Goal: Task Accomplishment & Management: Use online tool/utility

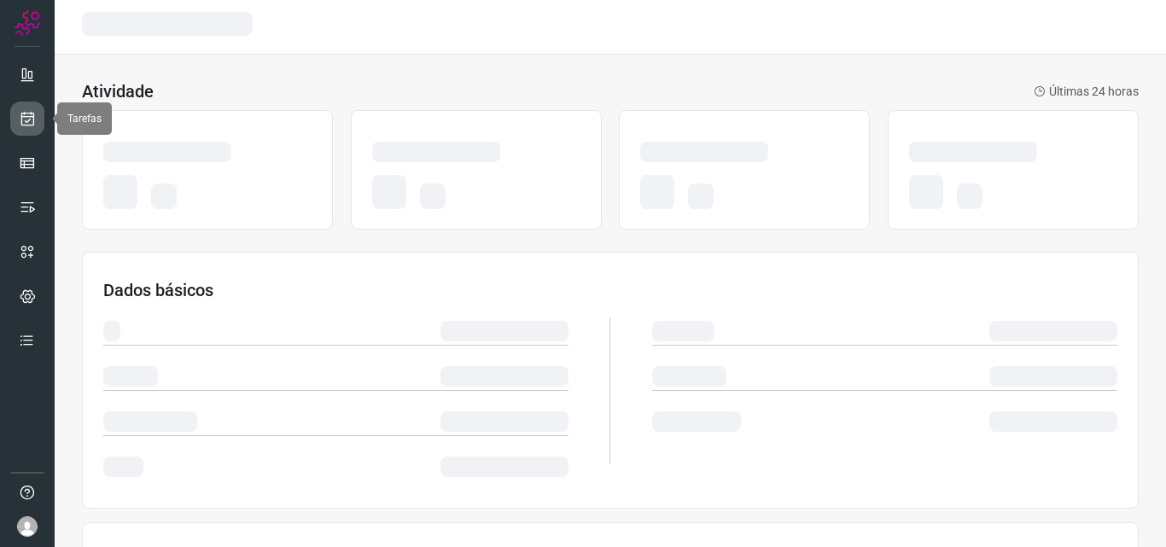
click at [15, 126] on link at bounding box center [27, 119] width 34 height 34
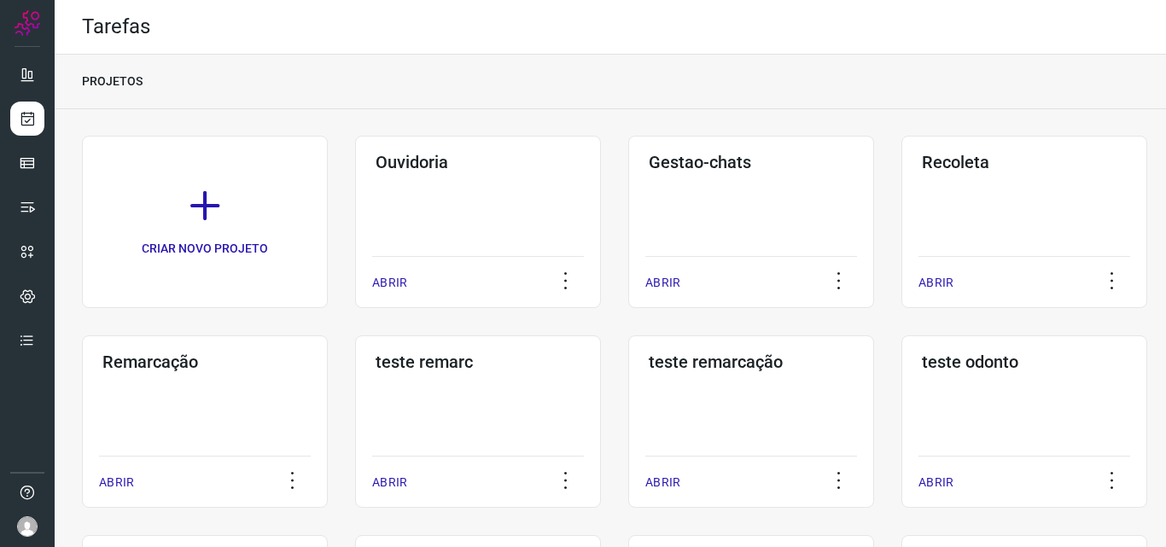
click at [193, 383] on div "Remarcação ABRIR" at bounding box center [205, 422] width 246 height 172
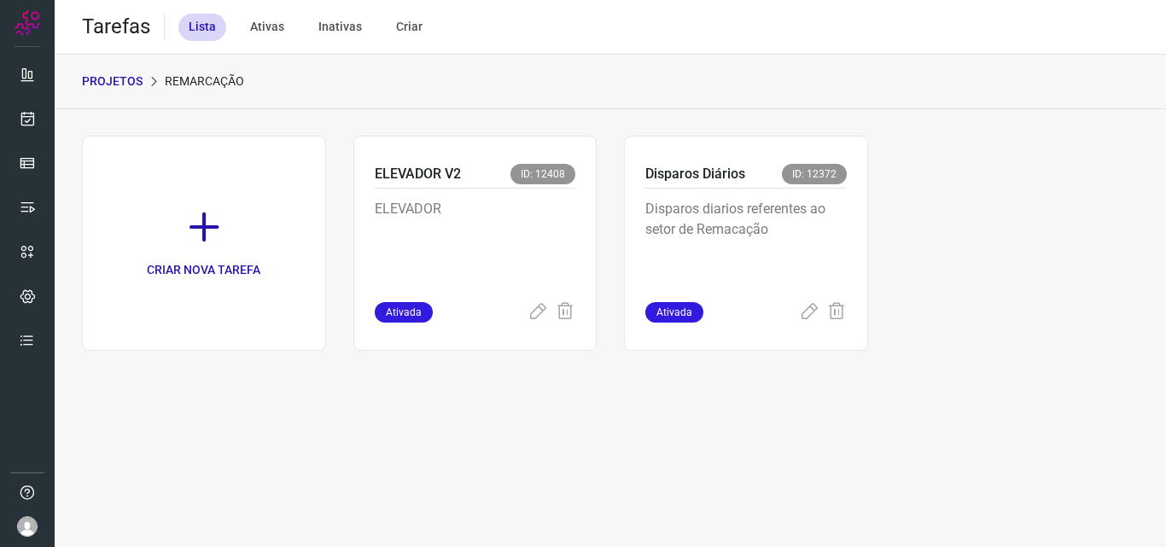
click at [759, 242] on p "Disparos diarios referentes ao setor de Remacação" at bounding box center [747, 241] width 202 height 85
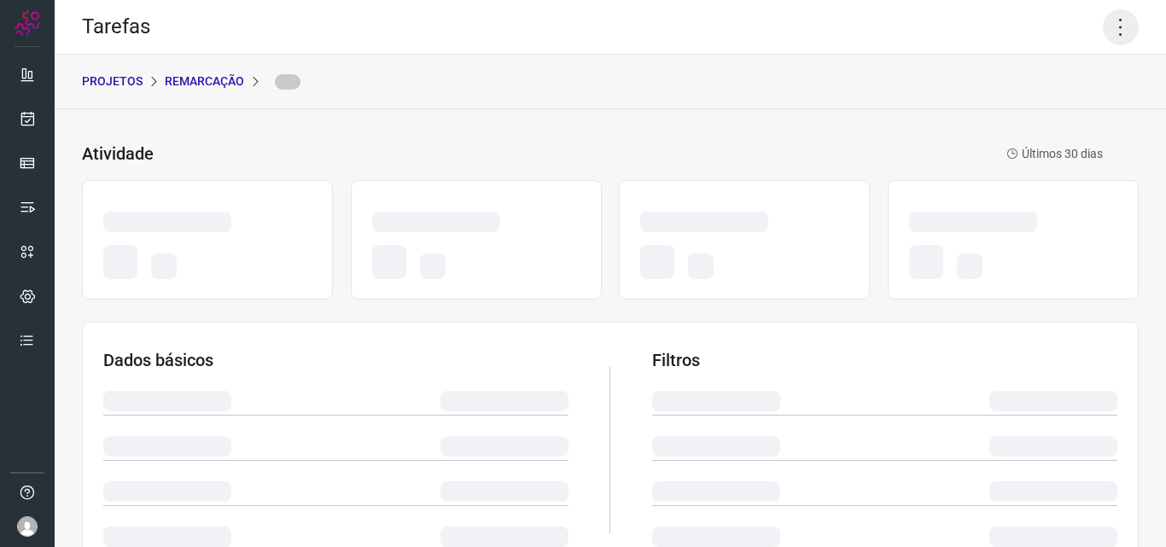
click at [1109, 29] on icon at bounding box center [1121, 27] width 36 height 36
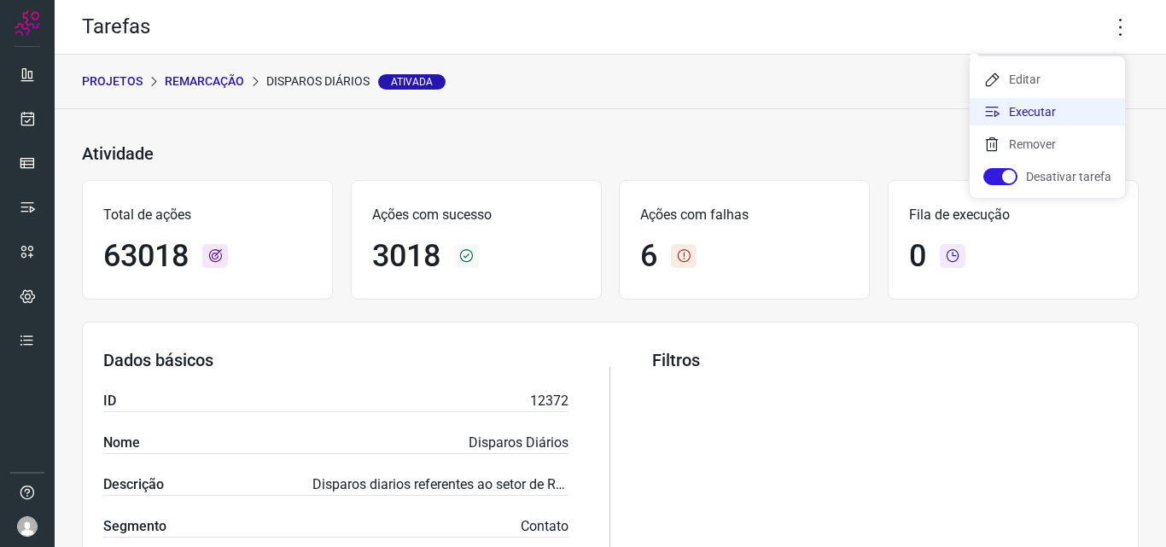
click at [1044, 114] on li "Executar" at bounding box center [1047, 111] width 155 height 27
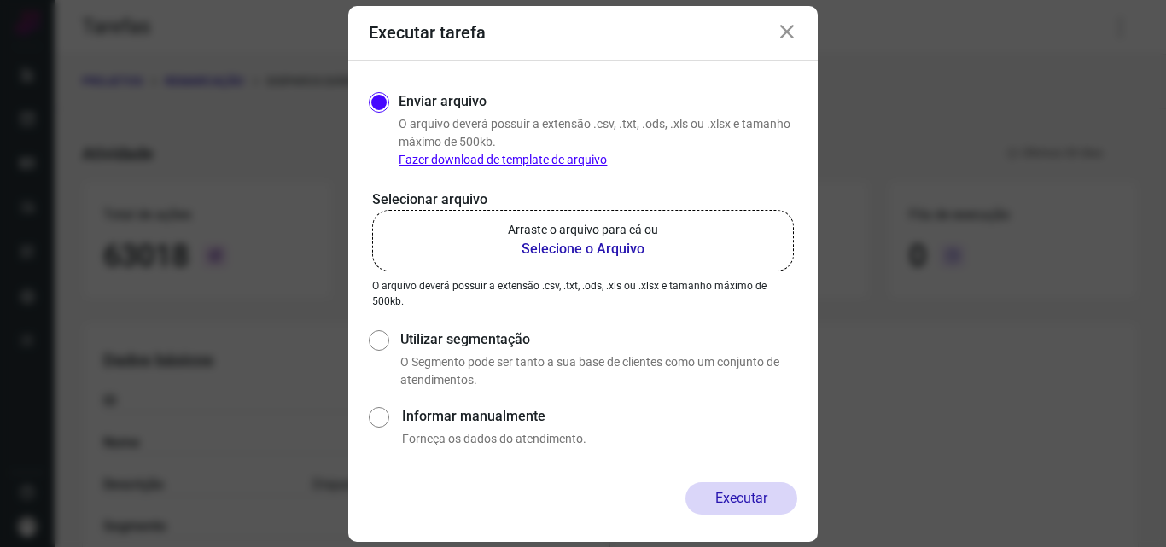
click at [573, 237] on p "Arraste o arquivo para cá ou" at bounding box center [583, 230] width 150 height 18
click at [0, 0] on input "Arraste o arquivo para cá ou Selecione o Arquivo" at bounding box center [0, 0] width 0 height 0
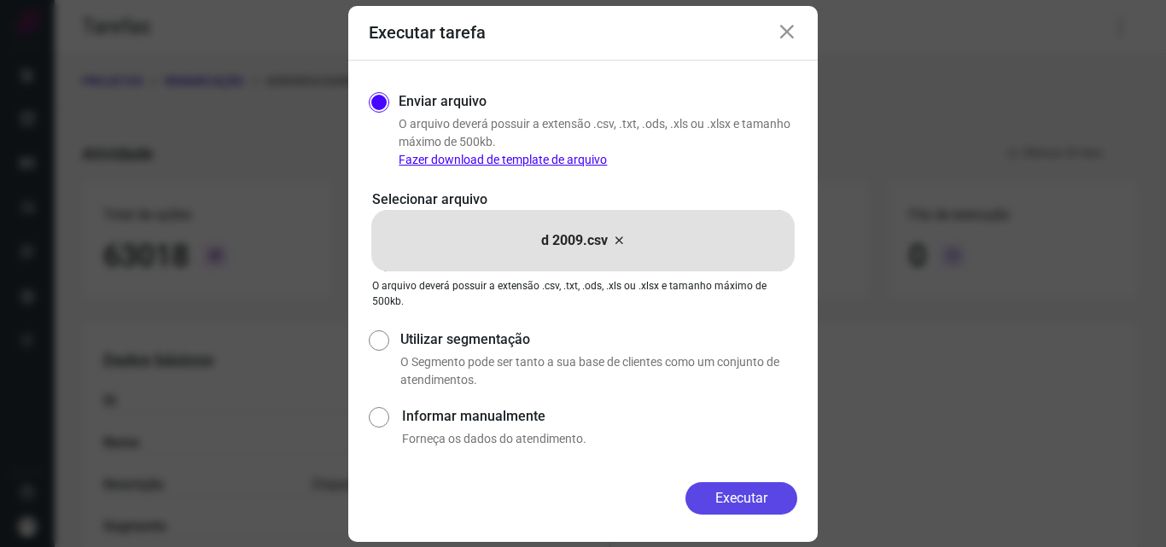
click at [733, 487] on button "Executar" at bounding box center [742, 498] width 112 height 32
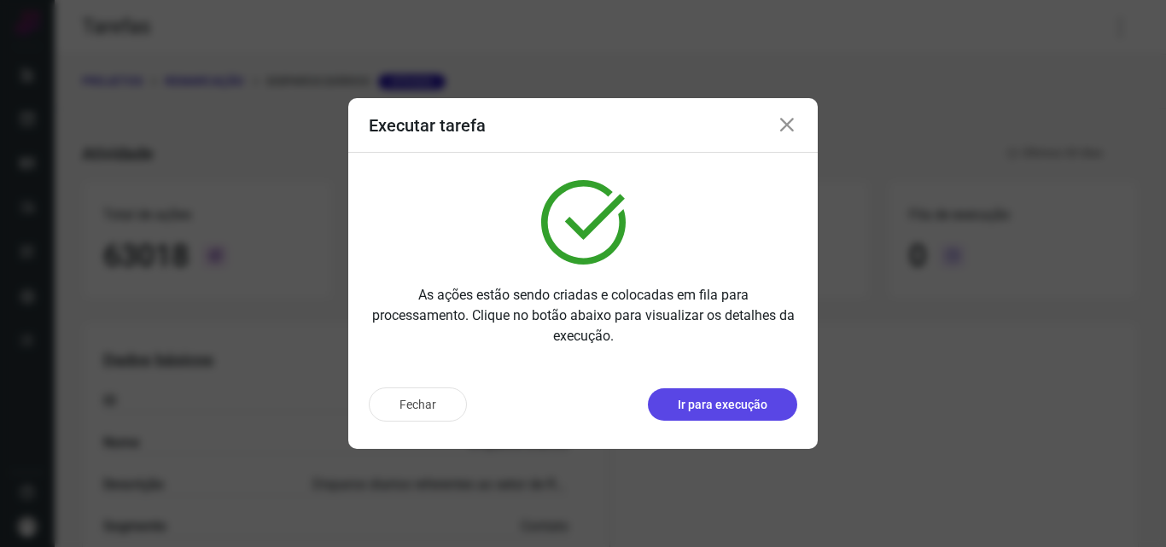
click at [686, 406] on p "Ir para execução" at bounding box center [723, 405] width 90 height 18
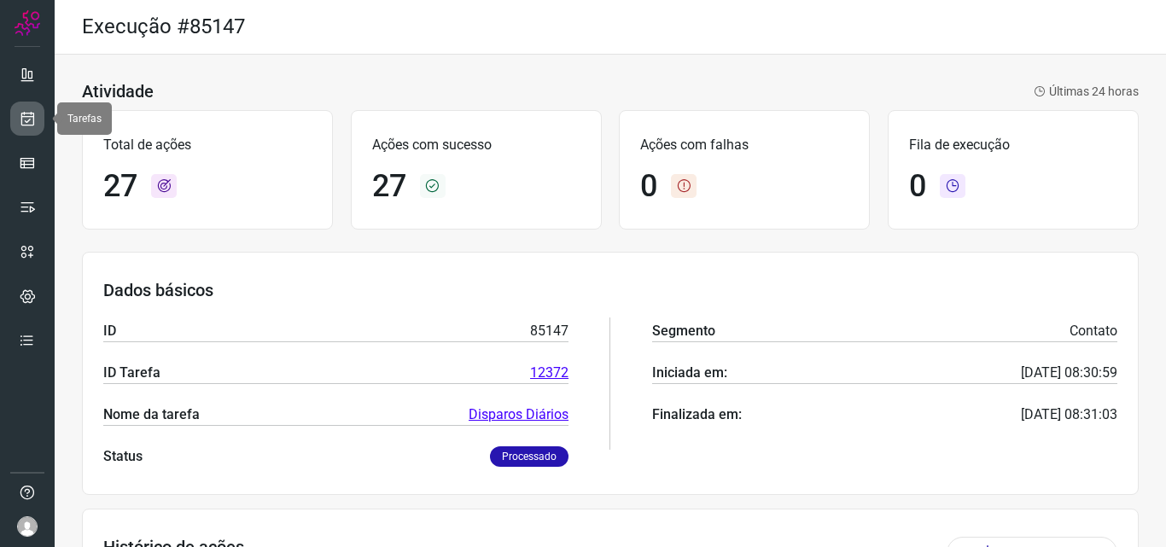
click at [30, 128] on link at bounding box center [27, 119] width 34 height 34
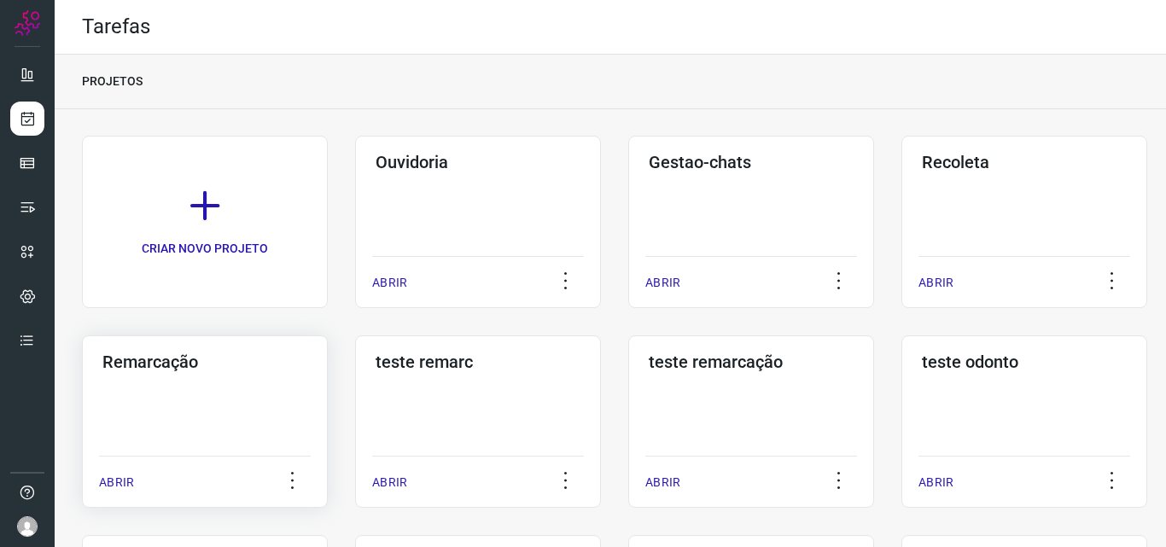
click at [187, 394] on div "Remarcação ABRIR" at bounding box center [205, 422] width 246 height 172
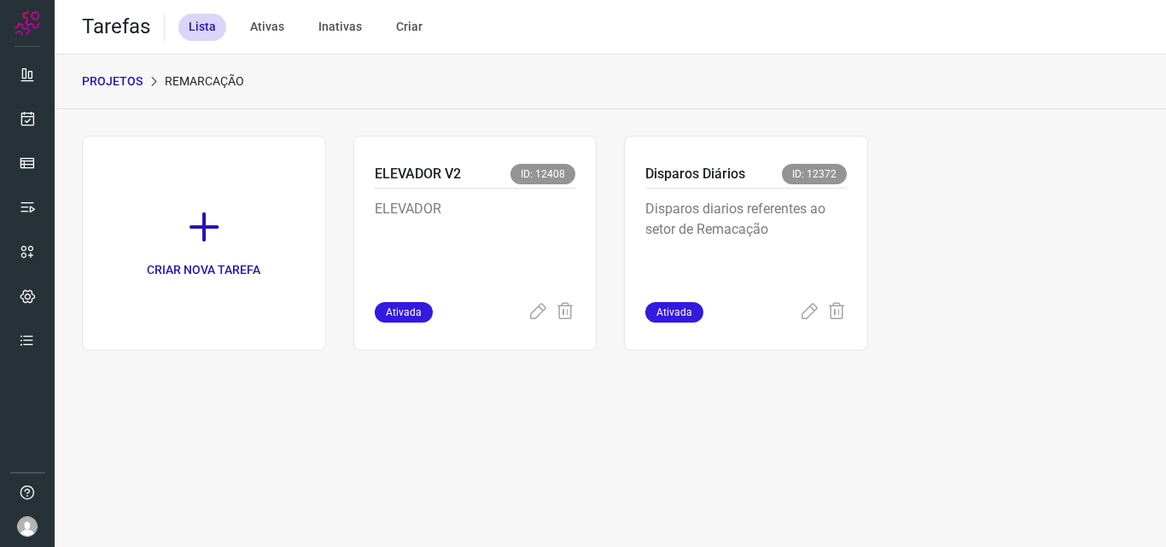
click at [716, 240] on p "Disparos diarios referentes ao setor de Remacação" at bounding box center [747, 241] width 202 height 85
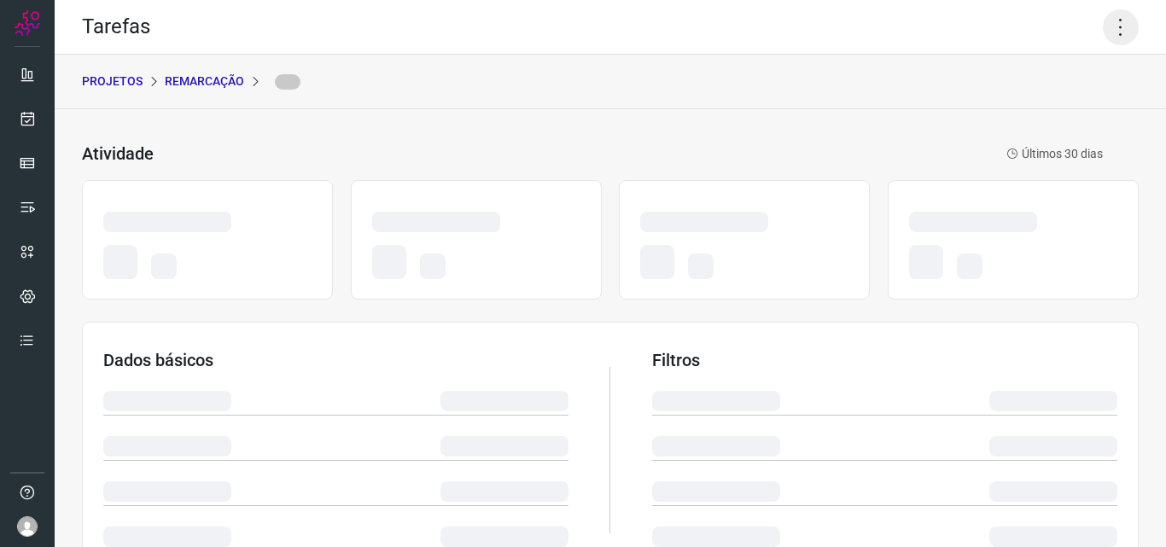
click at [1103, 33] on icon at bounding box center [1121, 27] width 36 height 36
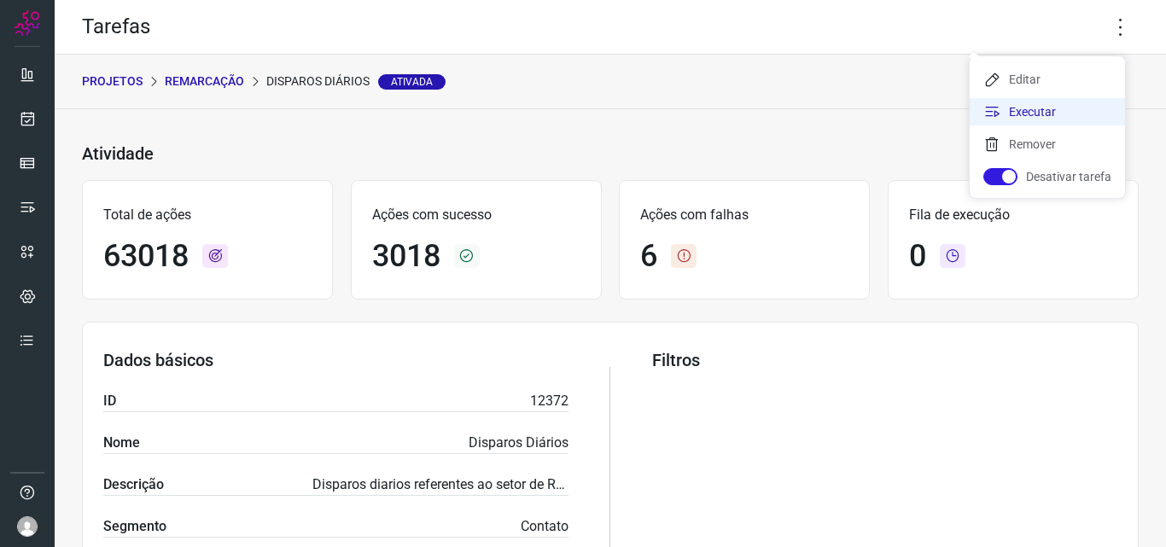
click at [1042, 116] on li "Executar" at bounding box center [1047, 111] width 155 height 27
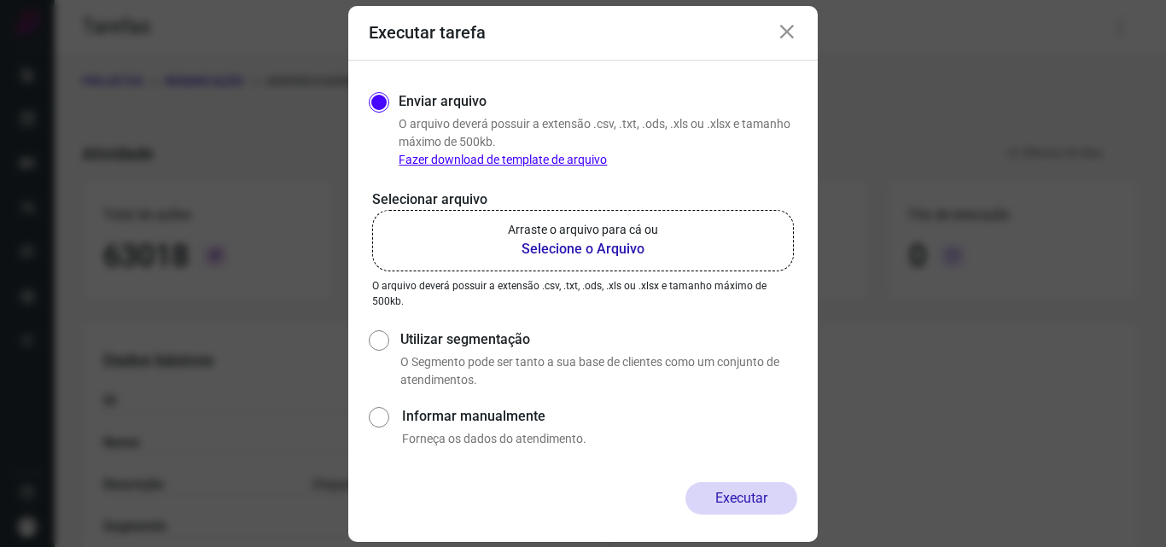
click at [564, 228] on p "Arraste o arquivo para cá ou" at bounding box center [583, 230] width 150 height 18
click at [0, 0] on input "Arraste o arquivo para cá ou Selecione o Arquivo" at bounding box center [0, 0] width 0 height 0
click at [372, 207] on p "Selecionar arquivo" at bounding box center [583, 200] width 422 height 20
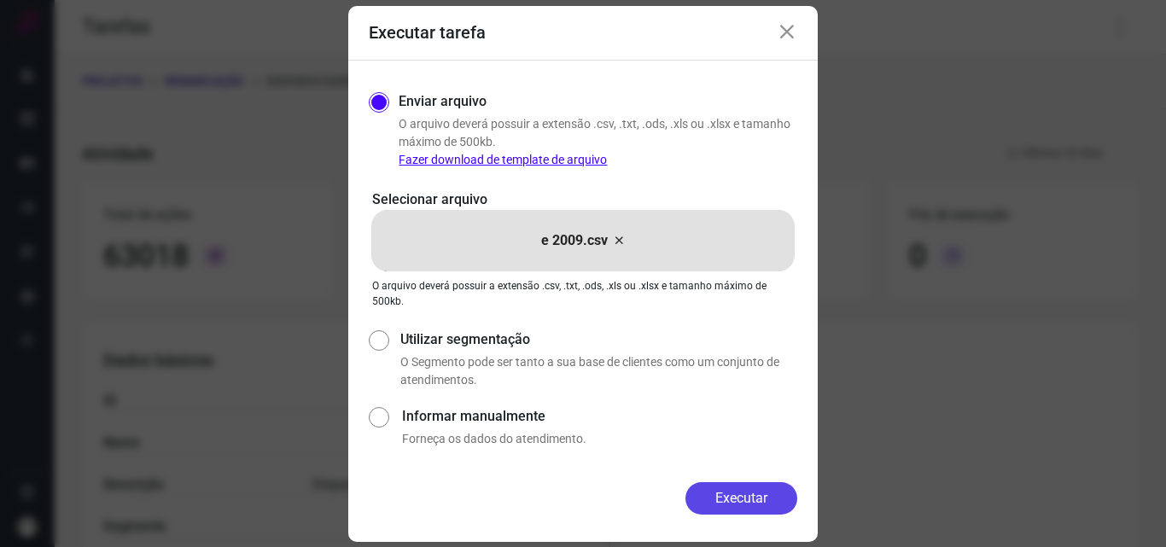
click at [751, 504] on button "Executar" at bounding box center [742, 498] width 112 height 32
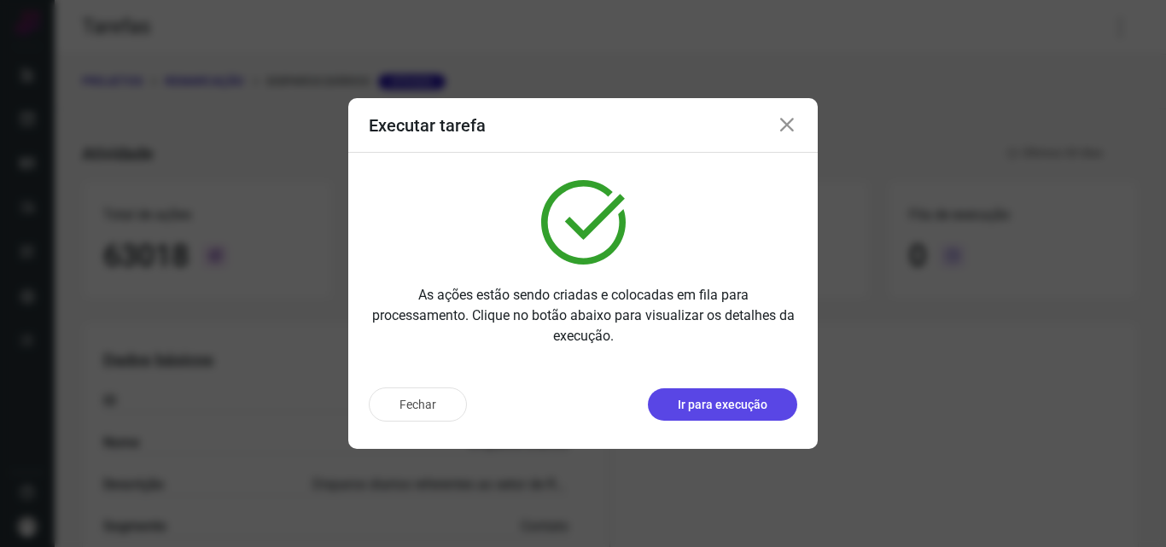
click at [717, 412] on p "Ir para execução" at bounding box center [723, 405] width 90 height 18
